Goal: Contribute content: Add original content to the website for others to see

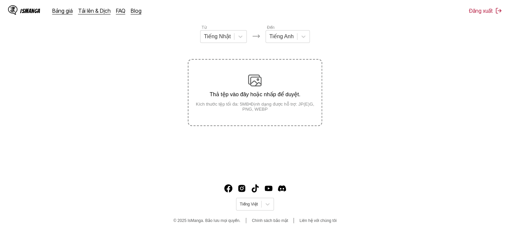
click at [227, 90] on div "Thả tệp vào đây hoặc nhấp để duyệt. Kích thước tệp tối đa: 5MB • Định dạng được…" at bounding box center [254, 93] width 133 height 38
click at [0, 0] on input "Thả tệp vào đây hoặc nhấp để duyệt. Kích thước tệp tối đa: 5MB • Định dạng được…" at bounding box center [0, 0] width 0 height 0
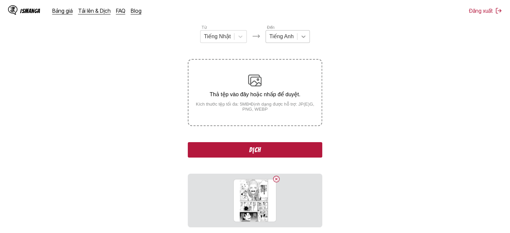
click at [305, 40] on icon at bounding box center [303, 36] width 7 height 7
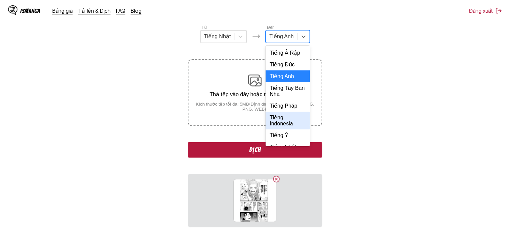
scroll to position [134, 0]
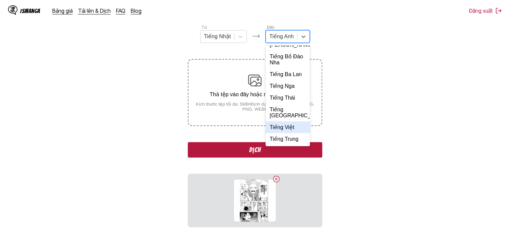
click at [282, 133] on div "Tiếng Việt" at bounding box center [287, 127] width 44 height 12
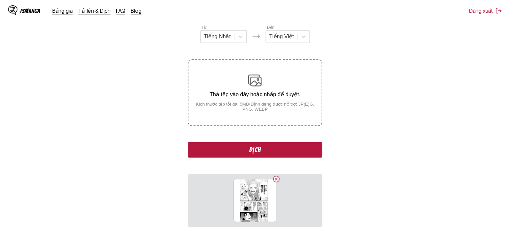
click at [277, 147] on button "Dịch" at bounding box center [255, 149] width 134 height 15
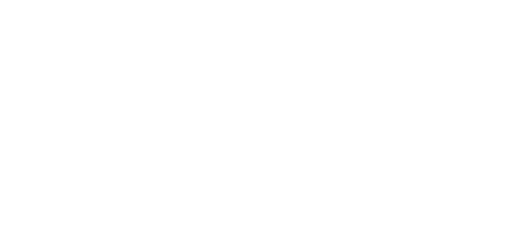
scroll to position [0, 0]
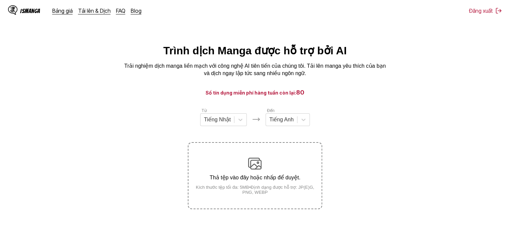
click at [271, 167] on div "Thả tệp vào đây hoặc nhấp để duyệt. Kích thước tệp tối đa: 5MB • Định dạng được…" at bounding box center [254, 176] width 133 height 38
click at [0, 0] on input "Thả tệp vào đây hoặc nhấp để duyệt. Kích thước tệp tối đa: 5MB • Định dạng được…" at bounding box center [0, 0] width 0 height 0
click at [303, 121] on icon at bounding box center [303, 120] width 4 height 2
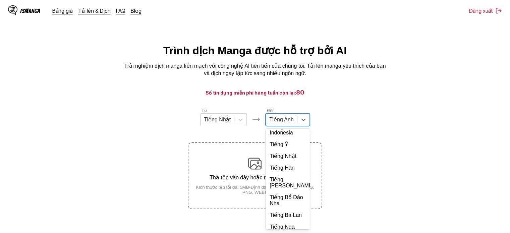
scroll to position [145, 0]
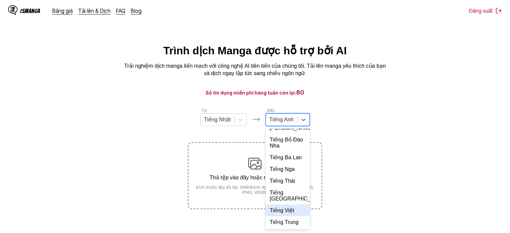
click at [288, 208] on div "Tiếng Việt" at bounding box center [287, 210] width 44 height 12
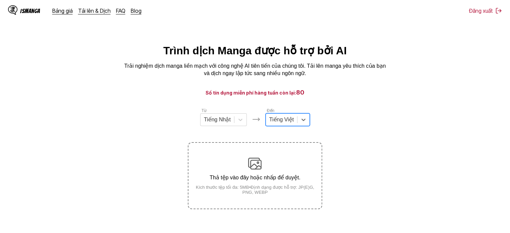
click at [284, 189] on small "Kích thước tệp tối đa: 5MB • Định dạng được hỗ trợ: JP(E)G, PNG, WEBP" at bounding box center [254, 190] width 133 height 10
click at [0, 0] on input "Thả tệp vào đây hoặc nhấp để duyệt. Kích thước tệp tối đa: 5MB • Định dạng được…" at bounding box center [0, 0] width 0 height 0
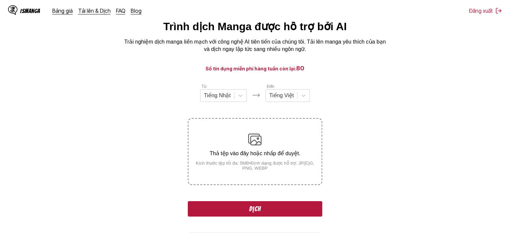
scroll to position [34, 0]
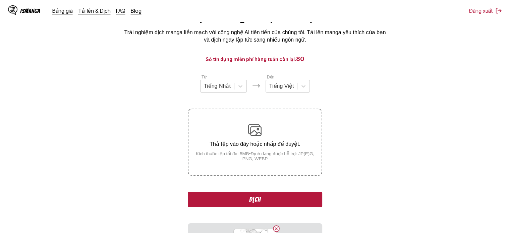
click at [249, 198] on button "Dịch" at bounding box center [255, 199] width 134 height 15
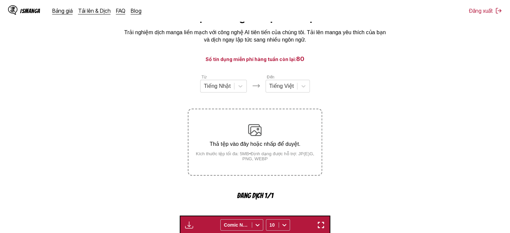
scroll to position [206, 0]
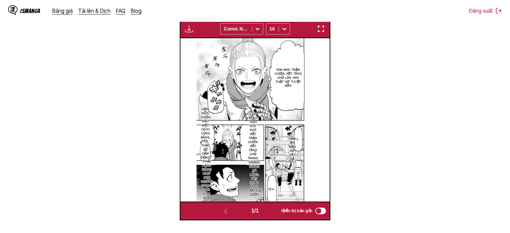
click at [322, 30] on img "button" at bounding box center [321, 29] width 8 height 8
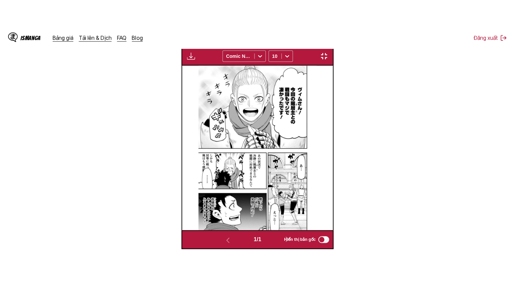
scroll to position [78, 0]
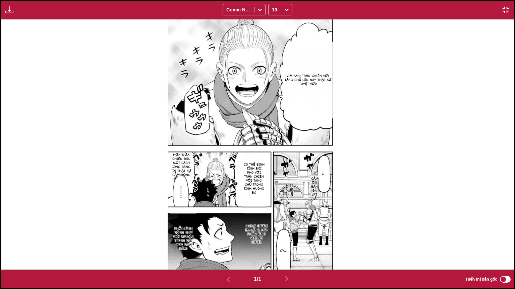
click at [509, 8] on img "button" at bounding box center [505, 10] width 8 height 8
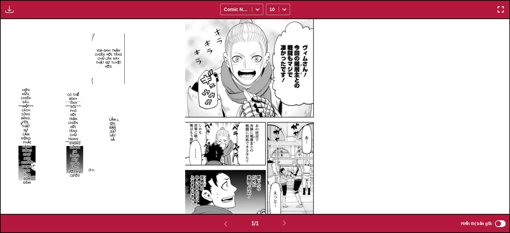
scroll to position [74, 0]
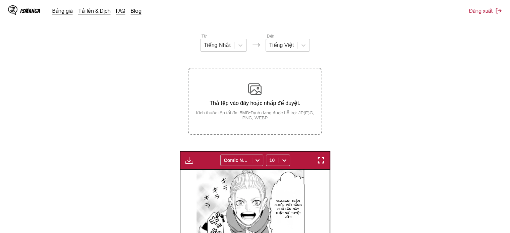
click at [267, 115] on small "Kích thước tệp tối đa: 5MB • Định dạng được hỗ trợ: JP(E)G, PNG, WEBP" at bounding box center [254, 115] width 133 height 10
click at [0, 0] on input "Thả tệp vào đây hoặc nhấp để duyệt. Kích thước tệp tối đa: 5MB • Định dạng được…" at bounding box center [0, 0] width 0 height 0
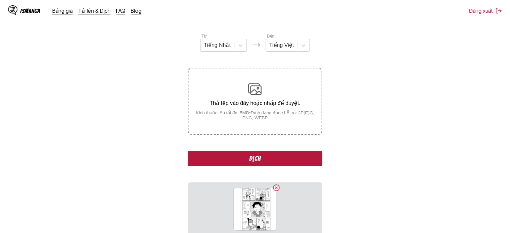
click at [263, 155] on button "Dịch" at bounding box center [255, 158] width 134 height 15
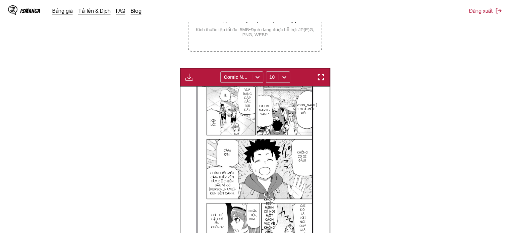
scroll to position [108, 0]
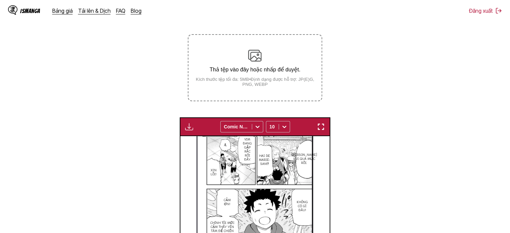
click at [302, 79] on small "Kích thước tệp tối đa: 5MB • Định dạng được hỗ trợ: JP(E)G, PNG, WEBP" at bounding box center [254, 82] width 133 height 10
click at [0, 0] on input "Thả tệp vào đây hoặc nhấp để duyệt. Kích thước tệp tối đa: 5MB • Định dạng được…" at bounding box center [0, 0] width 0 height 0
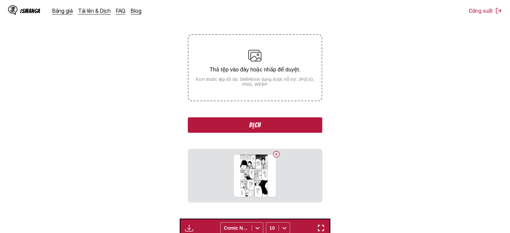
click at [240, 123] on button "Dịch" at bounding box center [255, 124] width 134 height 15
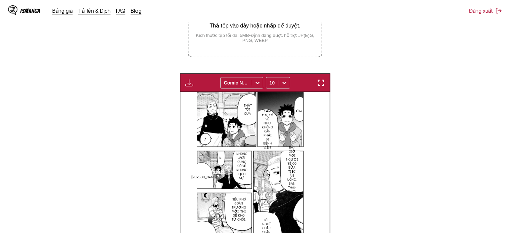
scroll to position [141, 0]
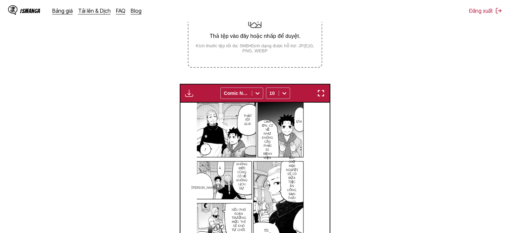
click at [285, 56] on label "Thả tệp vào đây hoặc nhấp để duyệt. Kích thước tệp tối đa: 5MB • Định dạng được…" at bounding box center [254, 34] width 133 height 66
click at [0, 0] on input "Thả tệp vào đây hoặc nhấp để duyệt. Kích thước tệp tối đa: 5MB • Định dạng được…" at bounding box center [0, 0] width 0 height 0
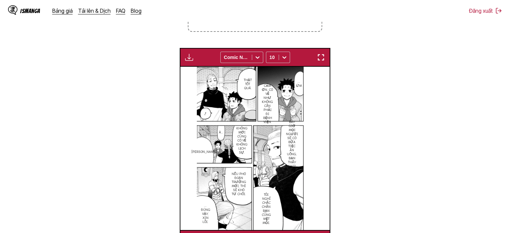
scroll to position [208, 0]
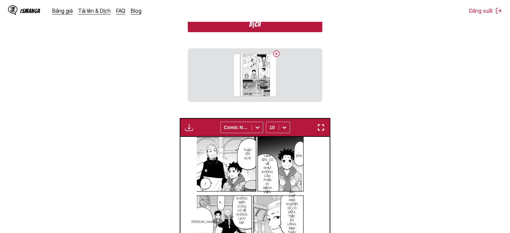
click at [284, 29] on button "Dịch" at bounding box center [255, 24] width 134 height 15
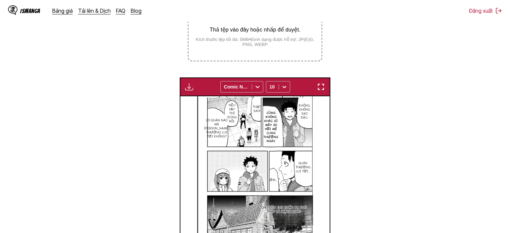
scroll to position [141, 0]
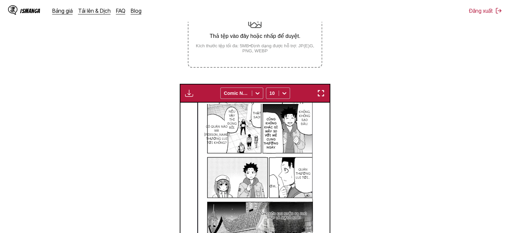
click at [281, 31] on div "Thả tệp vào đây hoặc nhấp để duyệt. Kích thước tệp tối đa: 5MB • Định dạng được…" at bounding box center [254, 34] width 133 height 38
click at [0, 0] on input "Thả tệp vào đây hoặc nhấp để duyệt. Kích thước tệp tối đa: 5MB • Định dạng được…" at bounding box center [0, 0] width 0 height 0
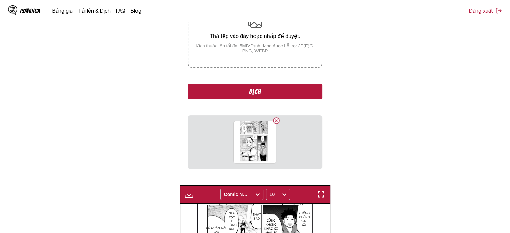
click at [256, 86] on button "Dịch" at bounding box center [255, 91] width 134 height 15
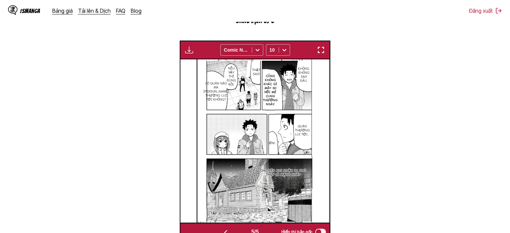
scroll to position [0, 598]
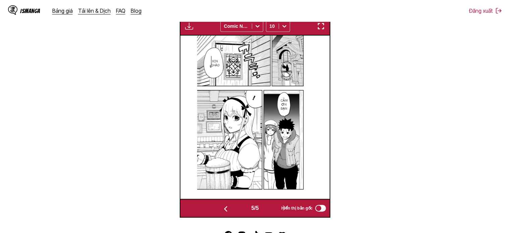
click at [318, 26] on img "button" at bounding box center [321, 26] width 8 height 8
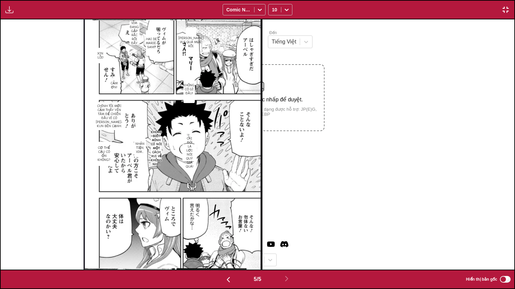
scroll to position [0, 2054]
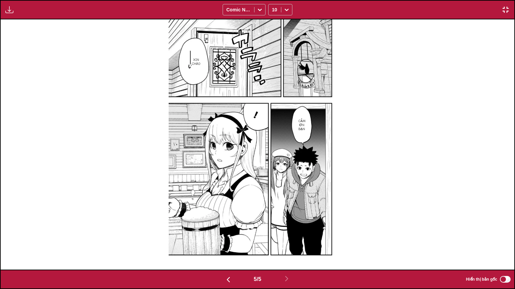
click at [190, 51] on img at bounding box center [258, 144] width 178 height 251
click at [190, 60] on img at bounding box center [258, 144] width 178 height 251
click at [196, 60] on p "Xin chào" at bounding box center [195, 62] width 11 height 11
click at [227, 52] on icon "close-tooltip" at bounding box center [227, 51] width 5 height 5
click at [505, 7] on img "button" at bounding box center [505, 10] width 8 height 8
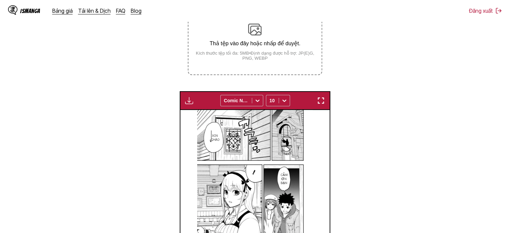
scroll to position [108, 0]
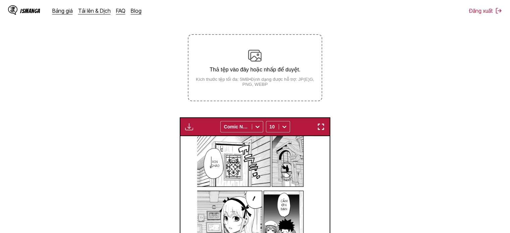
click at [292, 80] on small "Kích thước tệp tối đa: 5MB • Định dạng được hỗ trợ: JP(E)G, PNG, WEBP" at bounding box center [254, 82] width 133 height 10
click at [0, 0] on input "Thả tệp vào đây hoặc nhấp để duyệt. Kích thước tệp tối đa: 5MB • Định dạng được…" at bounding box center [0, 0] width 0 height 0
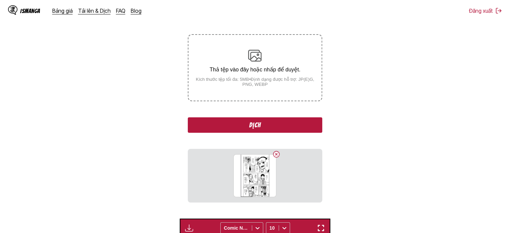
click at [297, 125] on button "Dịch" at bounding box center [255, 124] width 134 height 15
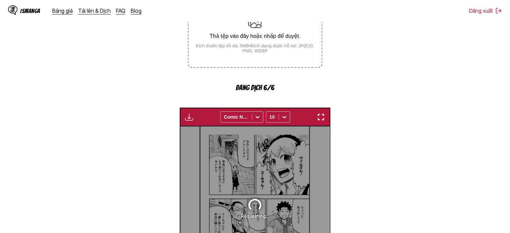
scroll to position [199, 0]
